Goal: Information Seeking & Learning: Learn about a topic

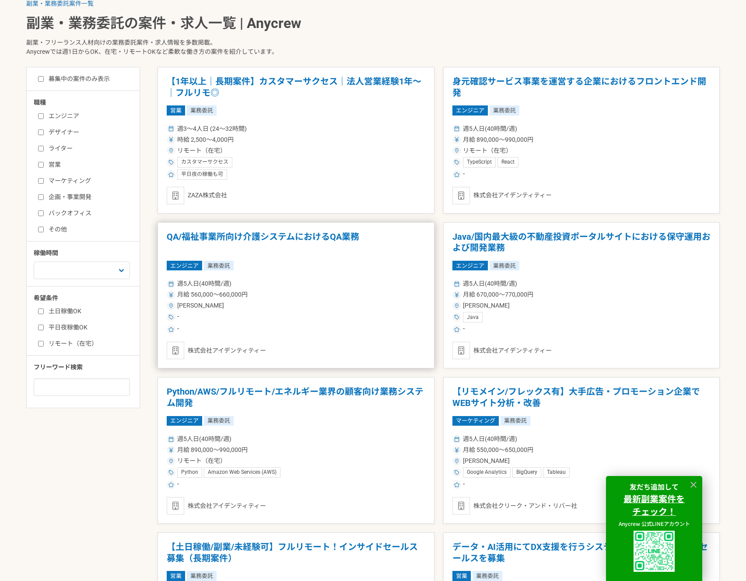
scroll to position [279, 0]
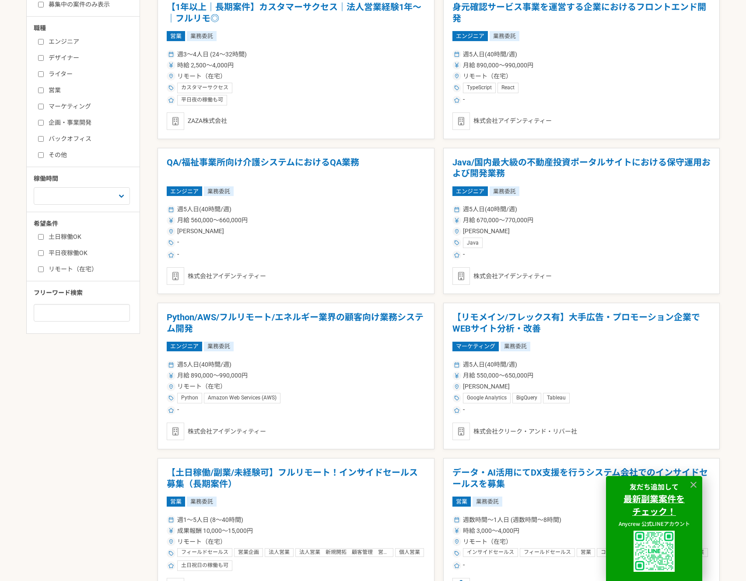
click at [91, 271] on label "リモート（在宅）" at bounding box center [88, 269] width 101 height 9
click at [44, 271] on input "リモート（在宅）" at bounding box center [41, 269] width 6 height 6
checkbox input "true"
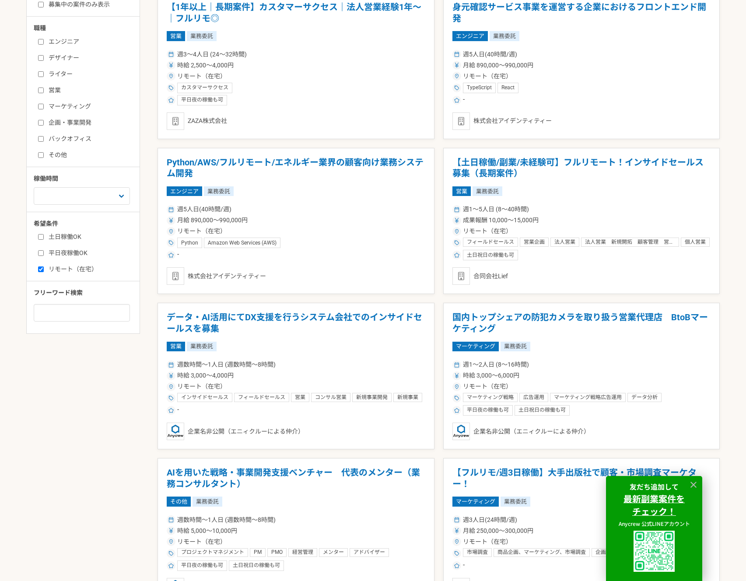
click at [63, 255] on label "平日夜稼働OK" at bounding box center [88, 252] width 101 height 9
click at [44, 255] on input "平日夜稼働OK" at bounding box center [41, 253] width 6 height 6
checkbox input "true"
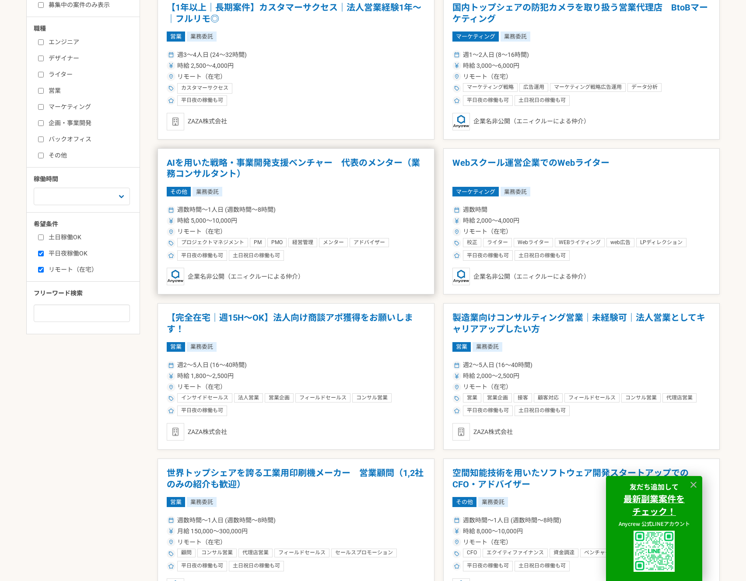
scroll to position [277, 0]
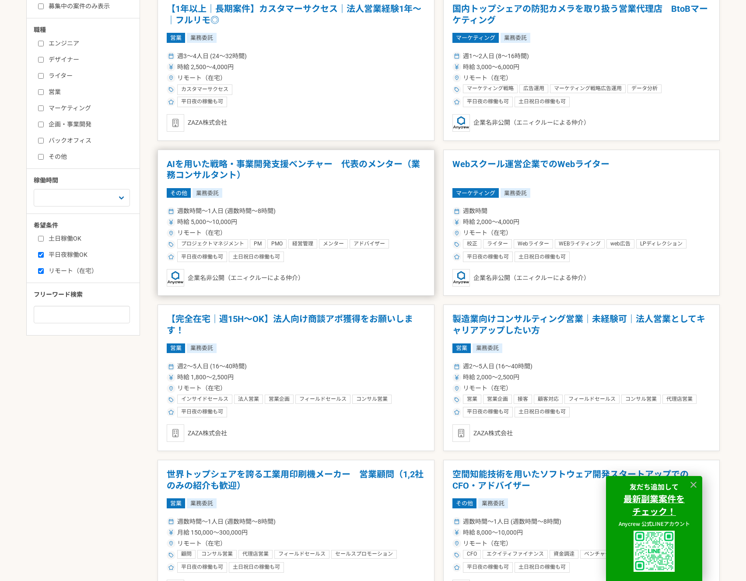
click at [362, 168] on h1 "AIを用いた戦略・事業開発支援ベンチャー　代表のメンター（業務コンサルタント）" at bounding box center [296, 170] width 259 height 22
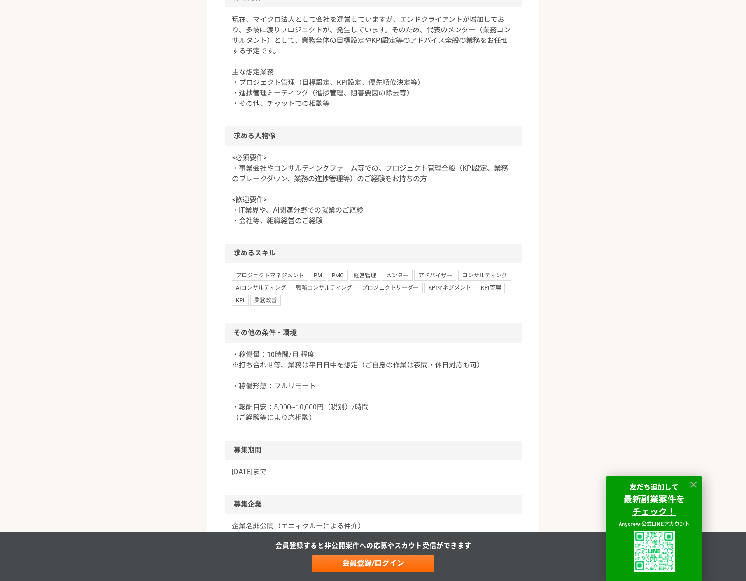
scroll to position [445, 0]
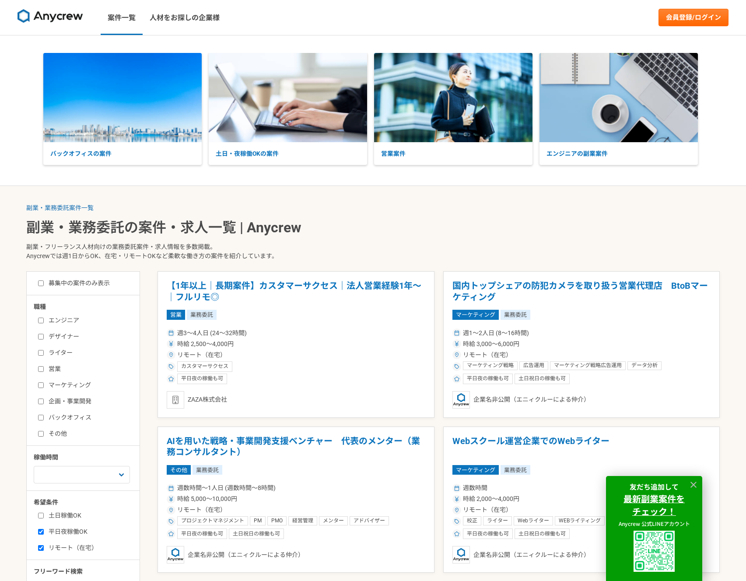
click at [64, 323] on label "エンジニア" at bounding box center [88, 320] width 101 height 9
click at [44, 323] on input "エンジニア" at bounding box center [41, 321] width 6 height 6
checkbox input "true"
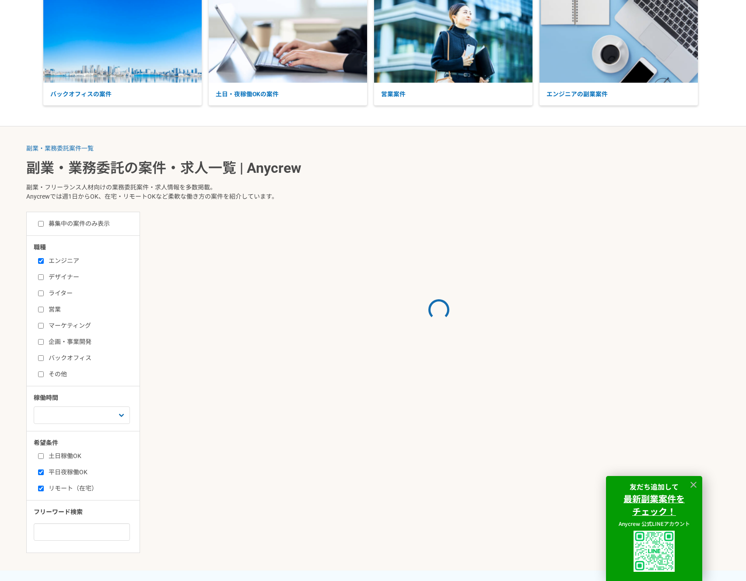
scroll to position [168, 0]
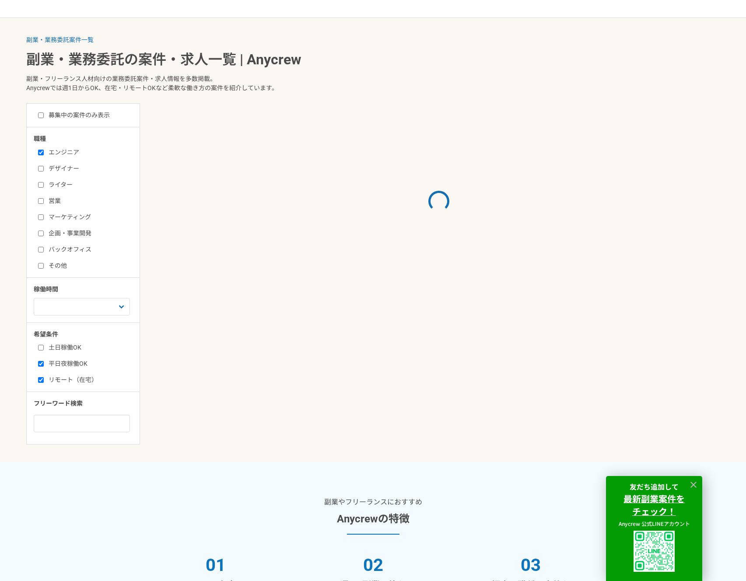
click at [79, 366] on label "平日夜稼働OK" at bounding box center [88, 363] width 101 height 9
click at [44, 366] on input "平日夜稼働OK" at bounding box center [41, 364] width 6 height 6
checkbox input "false"
click at [78, 381] on label "リモート（在宅）" at bounding box center [88, 379] width 101 height 9
click at [44, 381] on input "リモート（在宅）" at bounding box center [41, 380] width 6 height 6
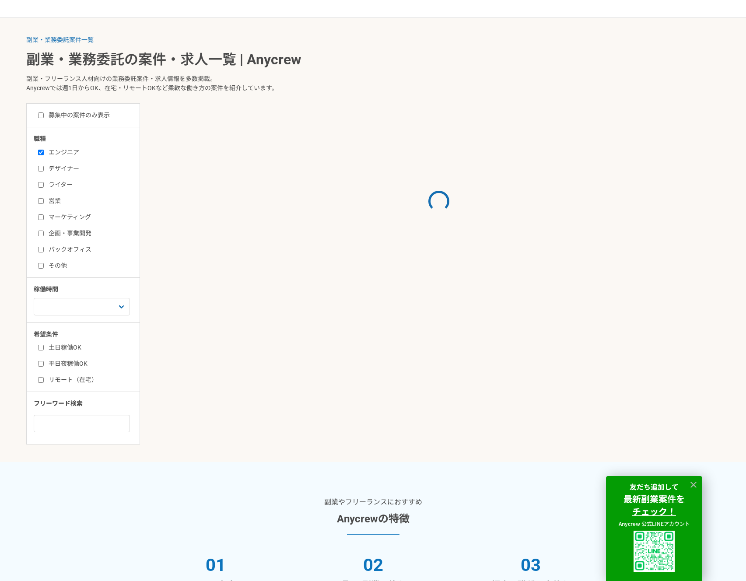
checkbox input "false"
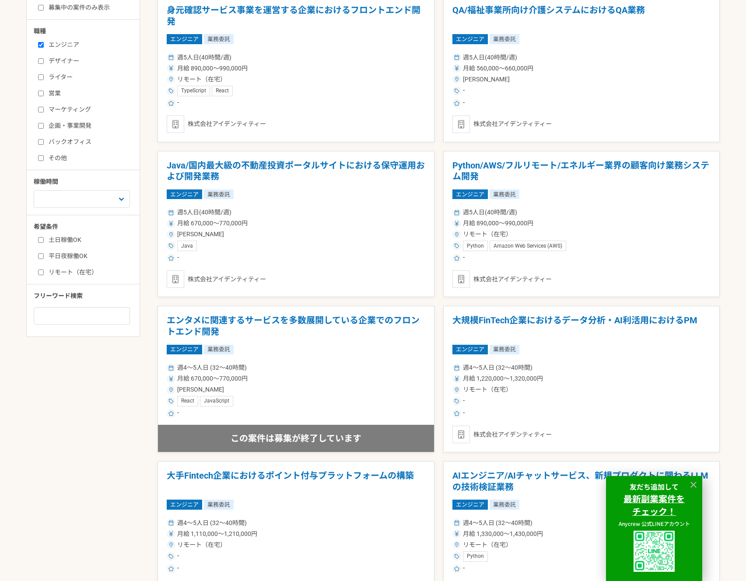
scroll to position [236, 0]
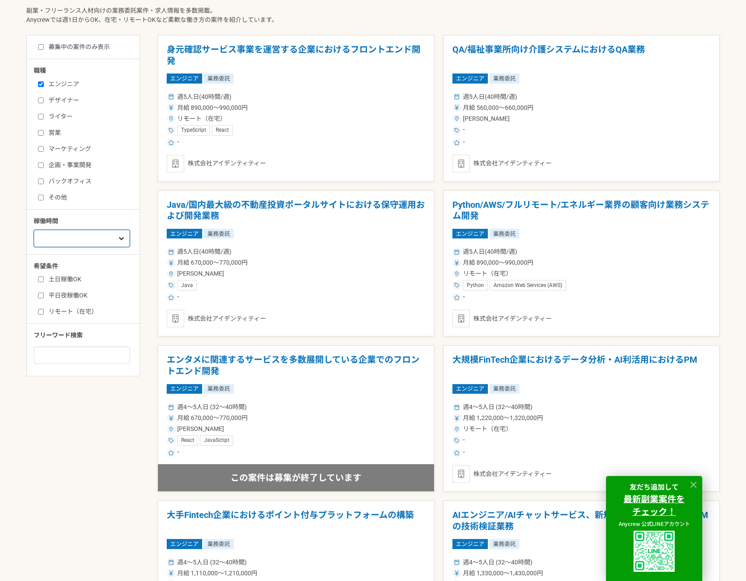
click at [101, 234] on select "週1人日（8時間）以下 週2人日（16時間）以下 週3人日（24時間）以下 週4人日（32時間）以下 週5人日（40時間）以下" at bounding box center [82, 238] width 96 height 17
select select "1"
click at [34, 230] on select "週1人日（8時間）以下 週2人日（16時間）以下 週3人日（24時間）以下 週4人日（32時間）以下 週5人日（40時間）以下" at bounding box center [82, 238] width 96 height 17
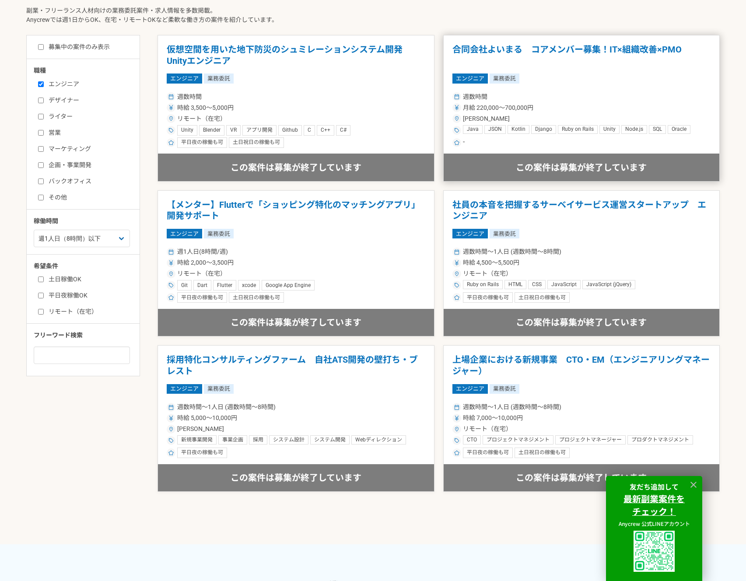
click at [632, 48] on h1 "合同会社よいまる　コアメンバー募集！IT×組織改善×PMO" at bounding box center [581, 55] width 259 height 22
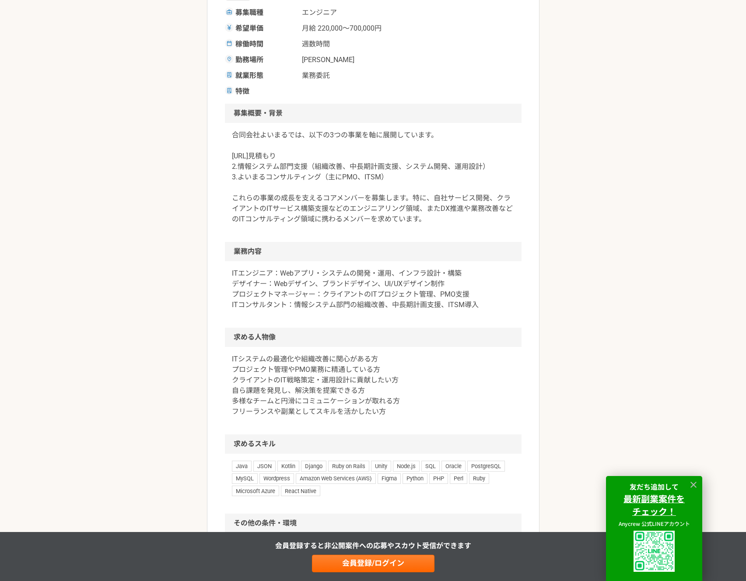
scroll to position [84, 0]
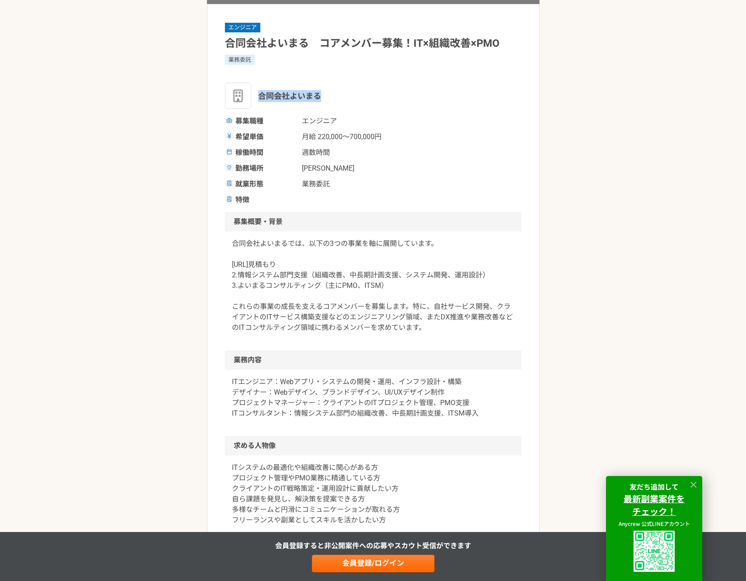
drag, startPoint x: 322, startPoint y: 98, endPoint x: 255, endPoint y: 101, distance: 67.0
click at [255, 101] on div "合同会社よいまる" at bounding box center [373, 96] width 297 height 26
copy span "合同会社よいまる"
click at [581, 103] on div "副業・業務委託案件一覧 合同会社よいまる　コアメンバー募集！IT×組織改善×PMO この案件は募集が終了しています エンジニア 合同会社よいまる　コアメンバー…" at bounding box center [373, 419] width 746 height 936
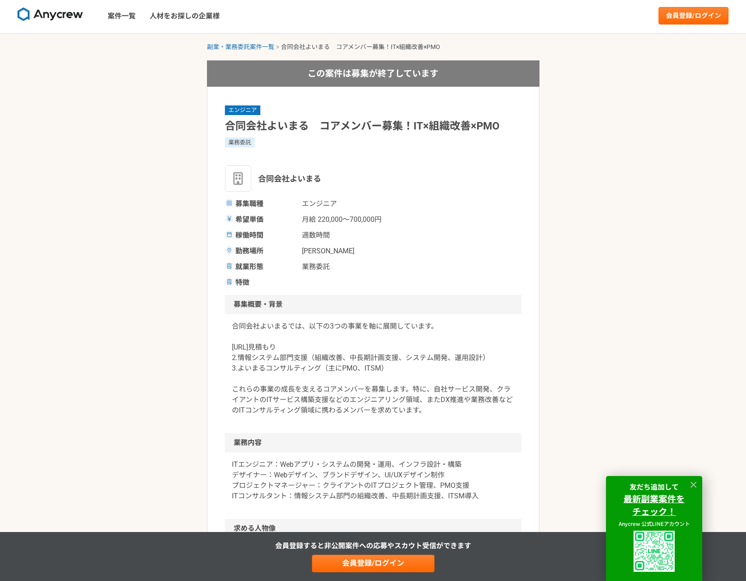
scroll to position [0, 0]
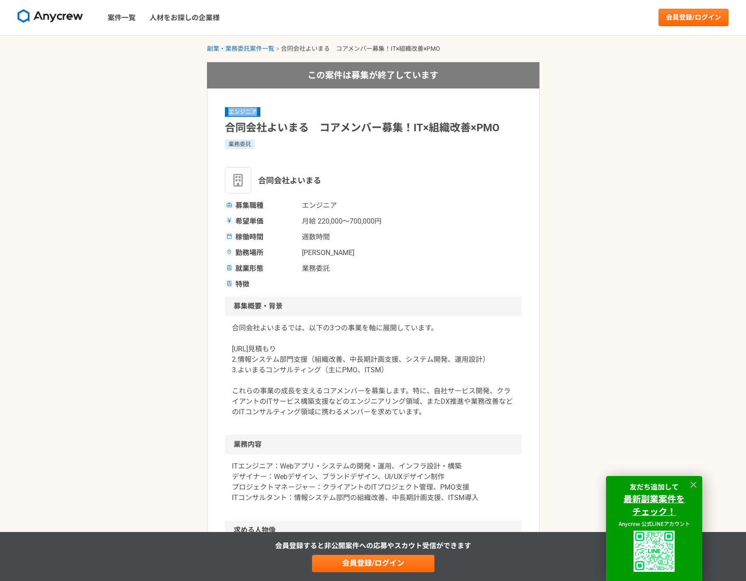
click at [581, 103] on div "副業・業務委託案件一覧 合同会社よいまる　コアメンバー募集！IT×組織改善×PMO この案件は募集が終了しています エンジニア 合同会社よいまる　コアメンバー…" at bounding box center [373, 503] width 746 height 936
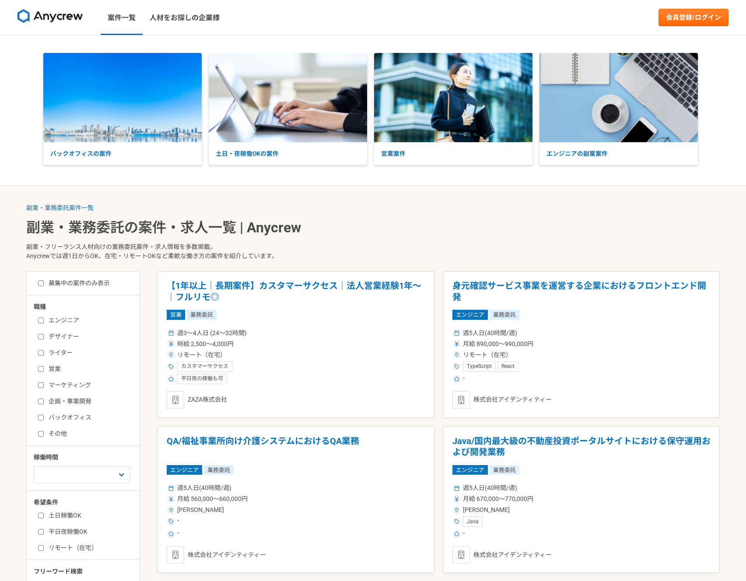
click at [77, 320] on label "エンジニア" at bounding box center [88, 320] width 101 height 9
click at [44, 320] on input "エンジニア" at bounding box center [41, 321] width 6 height 6
checkbox input "true"
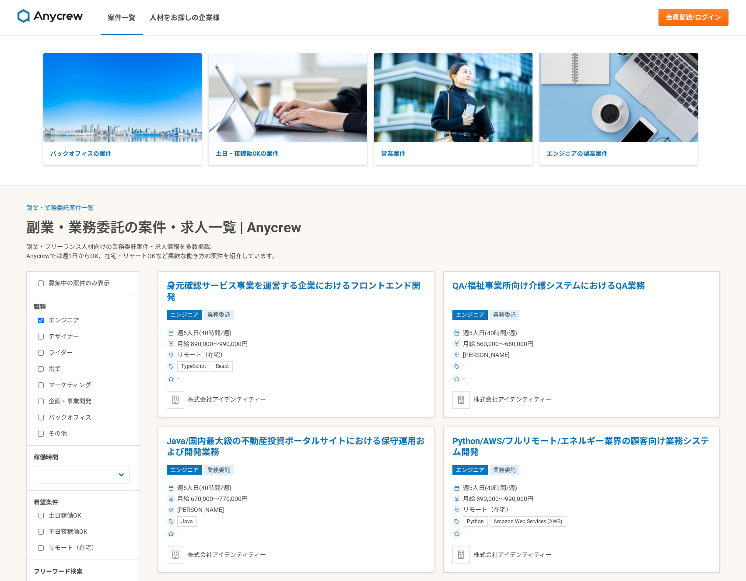
click at [89, 278] on div "募集中の案件のみ表示 職種 エンジニア デザイナー ライター 営業 マーケティング 企画・事業開発 バックオフィス その他 稼働時間 週1人日（8時間）以下 …" at bounding box center [83, 441] width 114 height 341
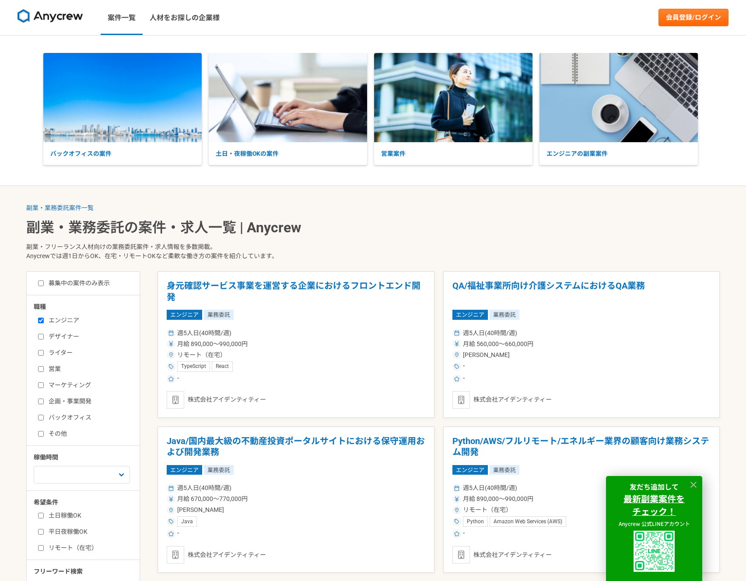
click at [83, 284] on label "募集中の案件のみ表示" at bounding box center [74, 283] width 72 height 9
click at [44, 284] on input "募集中の案件のみ表示" at bounding box center [41, 283] width 6 height 6
checkbox input "true"
click at [79, 486] on div "職種 エンジニア デザイナー ライター 営業 マーケティング 企画・事業開発 バックオフィス その他 稼働時間 週1人日（8時間）以下 週2人日（16時間）以…" at bounding box center [83, 451] width 113 height 298
click at [80, 478] on select "週1人日（8時間）以下 週2人日（16時間）以下 週3人日（24時間）以下 週4人日（32時間）以下 週5人日（40時間）以下" at bounding box center [82, 474] width 96 height 17
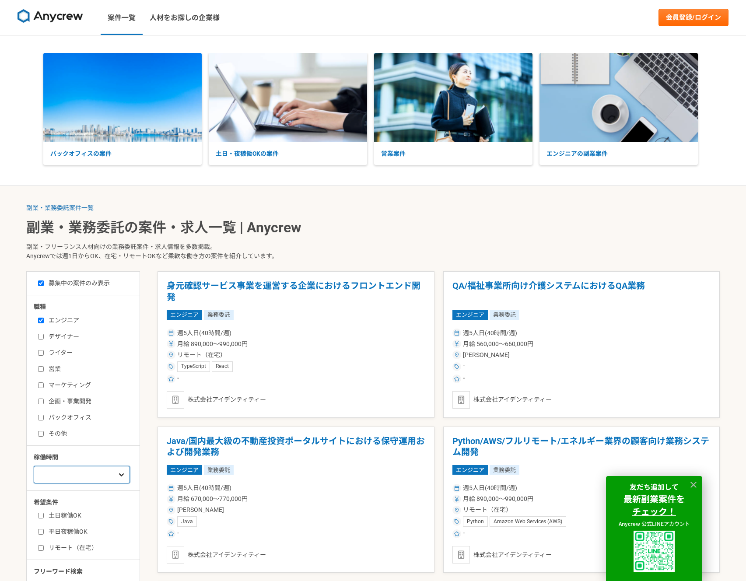
select select "1"
click at [34, 466] on select "週1人日（8時間）以下 週2人日（16時間）以下 週3人日（24時間）以下 週4人日（32時間）以下 週5人日（40時間）以下" at bounding box center [82, 474] width 96 height 17
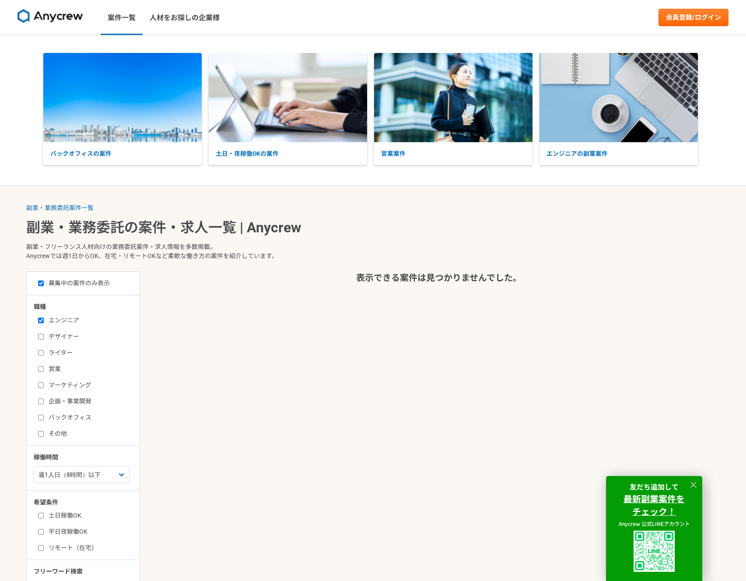
click at [67, 320] on label "エンジニア" at bounding box center [88, 320] width 101 height 9
click at [44, 320] on input "エンジニア" at bounding box center [41, 321] width 6 height 6
checkbox input "false"
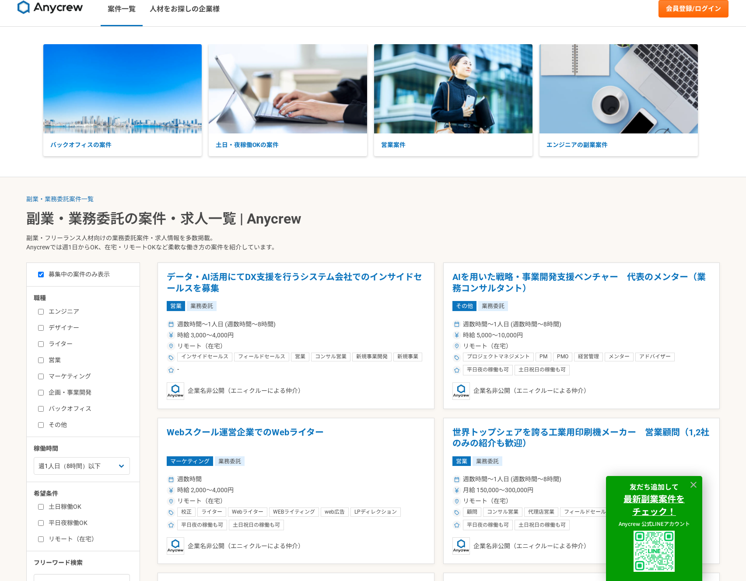
scroll to position [11, 0]
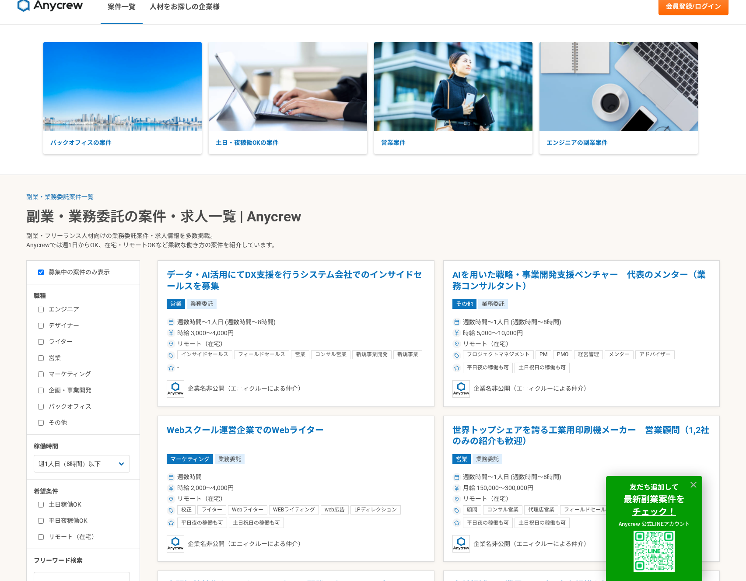
click at [452, 228] on p "副業・フリーランス人材向けの業務委託案件・求人情報を多数掲載。 Anycrewでは週1日からOK、在宅・リモートOKなど柔軟な働き方の案件を紹介しています。" at bounding box center [372, 242] width 693 height 36
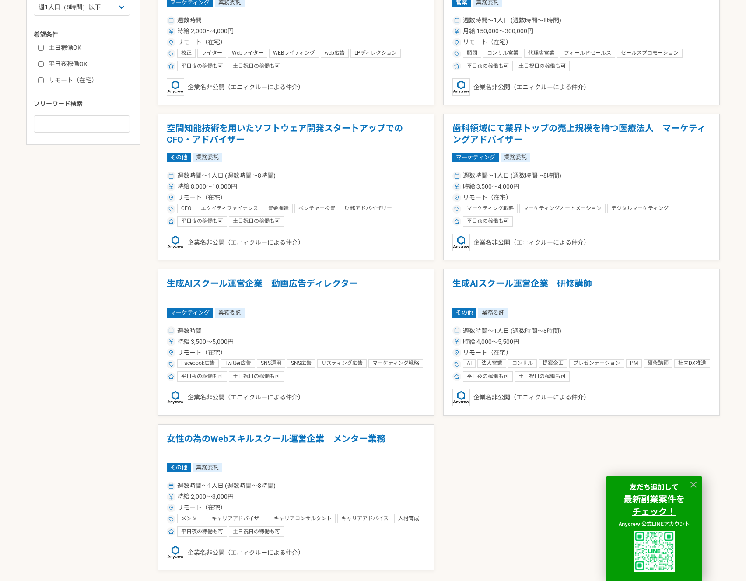
scroll to position [520, 0]
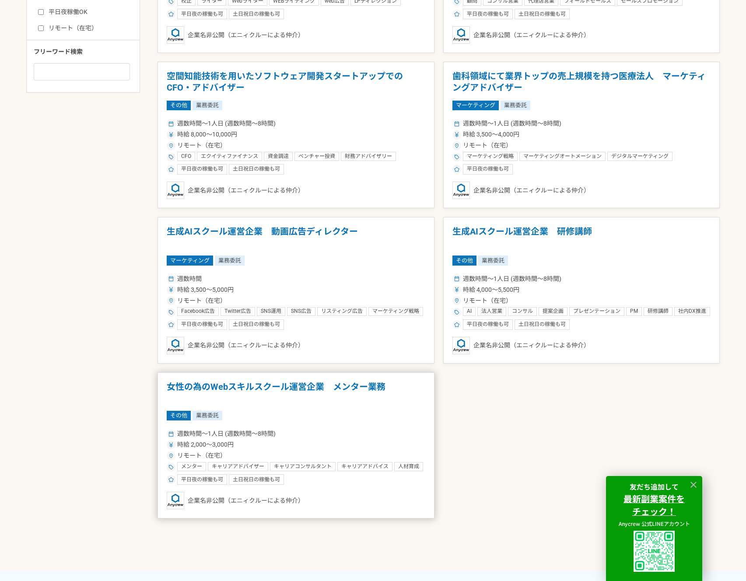
click at [350, 391] on h1 "女性の為のWebスキルスクール運営企業　メンター業務" at bounding box center [296, 392] width 259 height 22
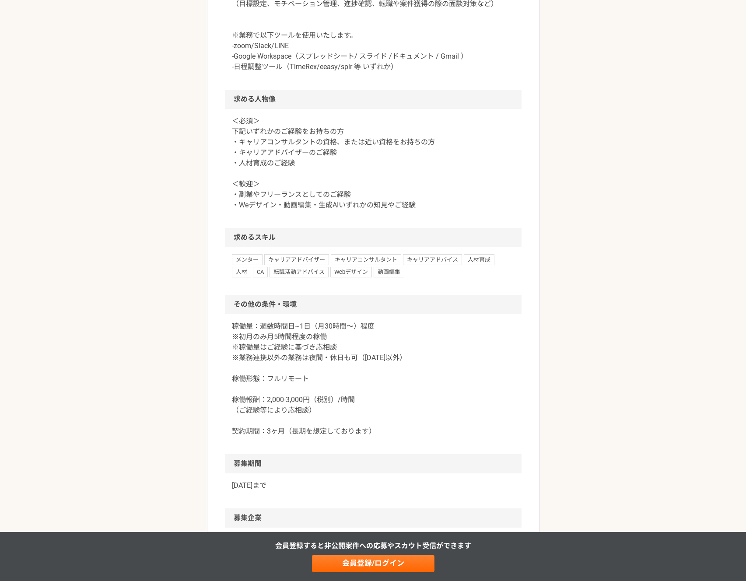
scroll to position [552, 0]
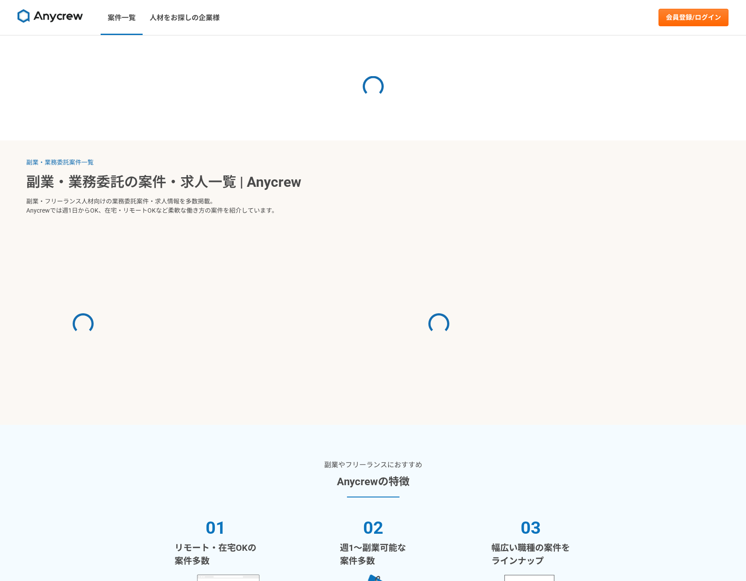
select select "1"
